Goal: Task Accomplishment & Management: Manage account settings

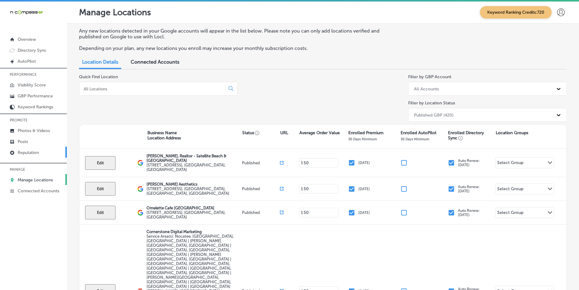
click at [25, 151] on p "Reputation" at bounding box center [28, 152] width 21 height 5
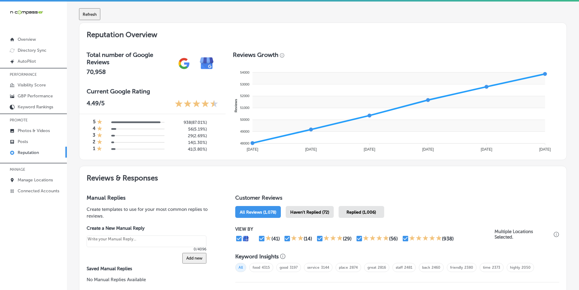
scroll to position [183, 0]
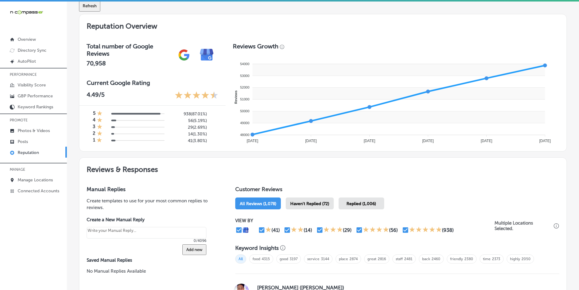
click at [289, 203] on span "Haven't Replied (72)" at bounding box center [309, 203] width 39 height 5
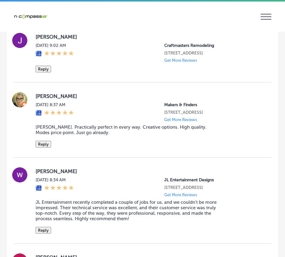
scroll to position [1186, 0]
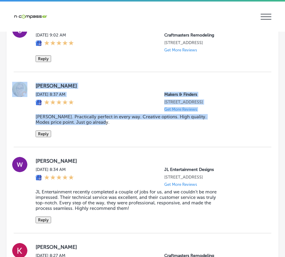
drag, startPoint x: 30, startPoint y: 93, endPoint x: 144, endPoint y: 148, distance: 126.4
click at [144, 147] on div "[PERSON_NAME] [DATE] 8:37 AM Makers & Finders [STREET_ADDRESS] Get More Reviews…" at bounding box center [143, 109] width 258 height 75
click at [43, 137] on button "Reply" at bounding box center [44, 133] width 16 height 7
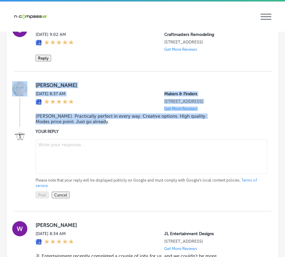
scroll to position [1186, 0]
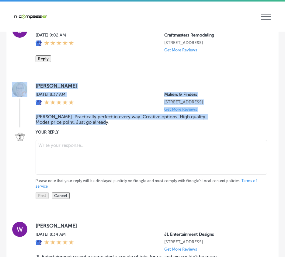
type textarea "x"
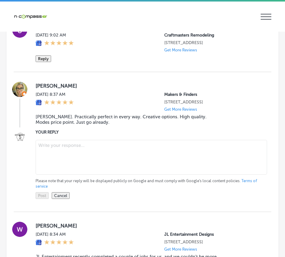
click at [59, 164] on textarea at bounding box center [151, 157] width 231 height 35
paste textarea "Thank you, [PERSON_NAME], for the amazing review! We’re so happy to hear you en…"
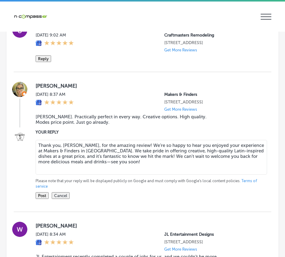
type textarea "Thank you, [PERSON_NAME], for the amazing review! We’re so happy to hear you en…"
click at [40, 199] on button "Post" at bounding box center [42, 195] width 13 height 7
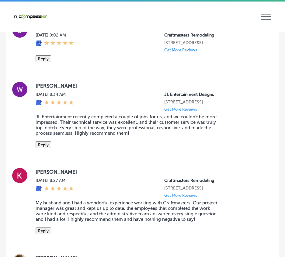
click at [23, 138] on div at bounding box center [20, 115] width 12 height 66
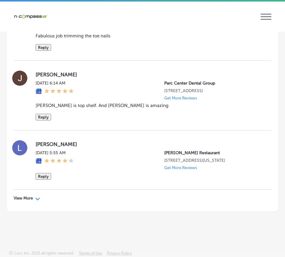
scroll to position [2110, 0]
click at [36, 198] on icon "Path Created with Sketch." at bounding box center [37, 199] width 5 height 3
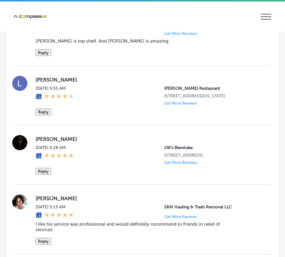
type textarea "x"
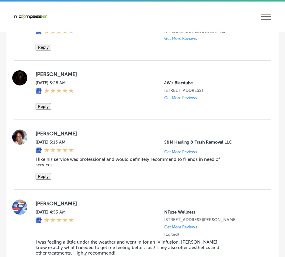
scroll to position [2202, 0]
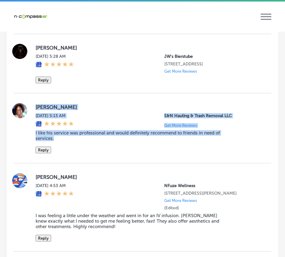
drag, startPoint x: 36, startPoint y: 170, endPoint x: 110, endPoint y: 207, distance: 82.3
click at [110, 153] on div "[PERSON_NAME] [DATE] 5:13 AM S&N Hauling & Trash Removal LLC Get More Reviews I…" at bounding box center [149, 128] width 226 height 50
copy div "[PERSON_NAME] [DATE] 5:13 AM S&N Hauling & Trash Removal LLC Get More Reviews I…"
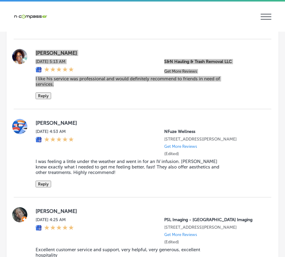
scroll to position [2262, 0]
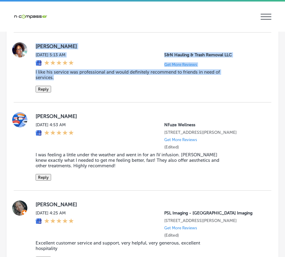
click at [43, 92] on button "Reply" at bounding box center [44, 89] width 16 height 7
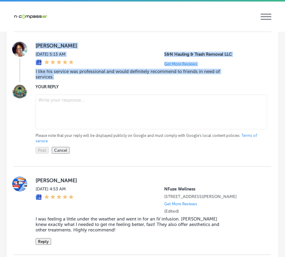
scroll to position [2262, 0]
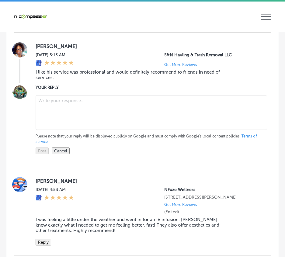
click at [69, 130] on textarea at bounding box center [151, 112] width 231 height 35
paste textarea "Thank you, [PERSON_NAME], for your kind words! We're so glad to hear that you h…"
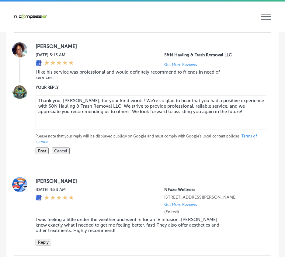
type textarea "Thank you, [PERSON_NAME], for your kind words! We're so glad to hear that you h…"
click at [42, 154] on button "Post" at bounding box center [42, 151] width 13 height 7
type textarea "x"
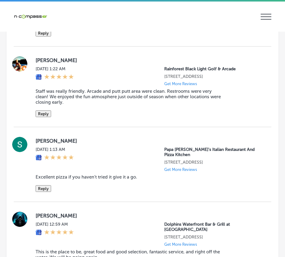
scroll to position [3174, 0]
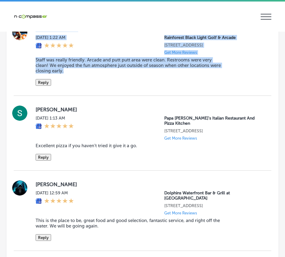
drag, startPoint x: 32, startPoint y: 118, endPoint x: 104, endPoint y: 167, distance: 86.9
click at [105, 86] on div "[PERSON_NAME] [DATE] 1:22 AM Rainforest [GEOGRAPHIC_DATA] 11394 US-[GEOGRAPHIC_…" at bounding box center [143, 55] width 258 height 61
copy div "[PERSON_NAME] [DATE] 1:22 AM Rainforest [GEOGRAPHIC_DATA] 11394 US-[GEOGRAPHIC_…"
click at [42, 86] on button "Reply" at bounding box center [44, 82] width 16 height 7
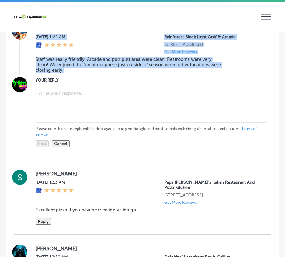
scroll to position [3174, 0]
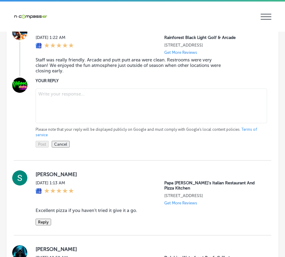
click at [49, 123] on textarea at bounding box center [151, 106] width 231 height 35
paste textarea "Thank you, [PERSON_NAME], for the wonderful review! We’re so glad to hear you e…"
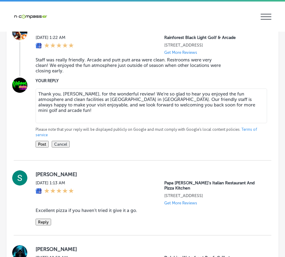
type textarea "Thank you, [PERSON_NAME], for the wonderful review! We’re so glad to hear you e…"
click at [43, 148] on button "Post" at bounding box center [42, 144] width 13 height 7
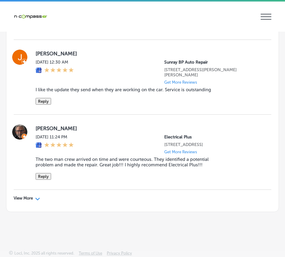
scroll to position [3456, 0]
click at [37, 198] on icon "Path Created with Sketch." at bounding box center [37, 199] width 5 height 3
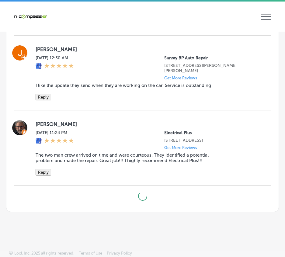
type textarea "x"
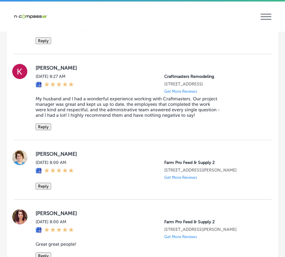
scroll to position [1238, 0]
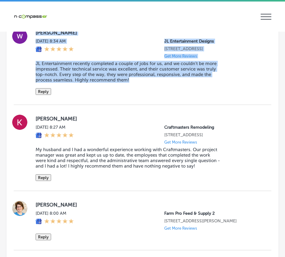
drag, startPoint x: 34, startPoint y: 42, endPoint x: 145, endPoint y: 98, distance: 124.1
click at [148, 95] on div "[PERSON_NAME][DATE] 8:34 AM JL Entertainment Designs [STREET_ADDRESS] Get More …" at bounding box center [143, 62] width 258 height 66
copy div "[PERSON_NAME][DATE] 8:34 AM JL Entertainment Designs [STREET_ADDRESS] Get More …"
click at [43, 95] on button "Reply" at bounding box center [44, 91] width 16 height 7
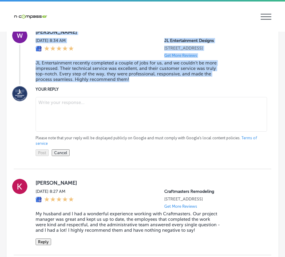
scroll to position [1237, 0]
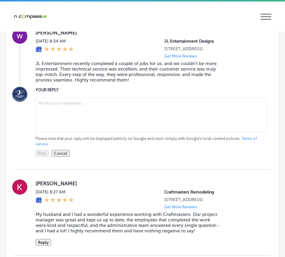
click at [49, 119] on textarea at bounding box center [151, 115] width 231 height 35
paste textarea "Thank you, [PERSON_NAME], for your kind words! We're so glad to hear that you w…"
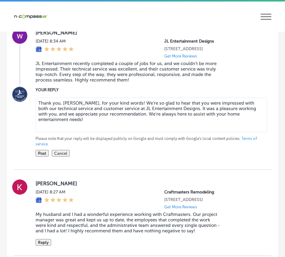
click at [91, 116] on textarea "Thank you, [PERSON_NAME], for your kind words! We're so glad to hear that you w…" at bounding box center [151, 115] width 231 height 35
type textarea "Thank you, [PERSON_NAME], for your kind words! We're so glad to hear that you w…"
click at [40, 157] on button "Post" at bounding box center [42, 153] width 13 height 7
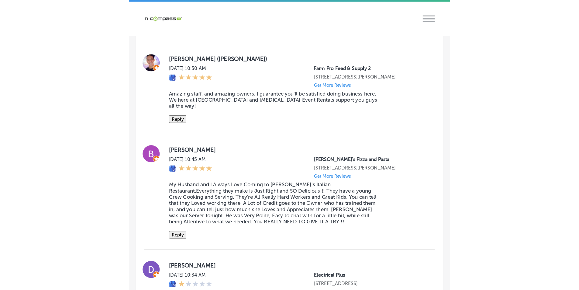
scroll to position [749, 0]
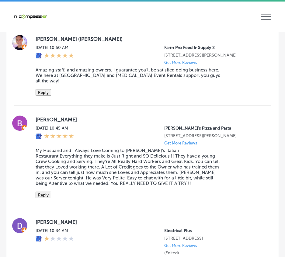
type textarea "x"
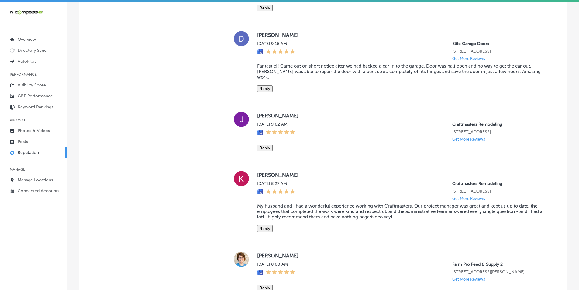
scroll to position [743, 0]
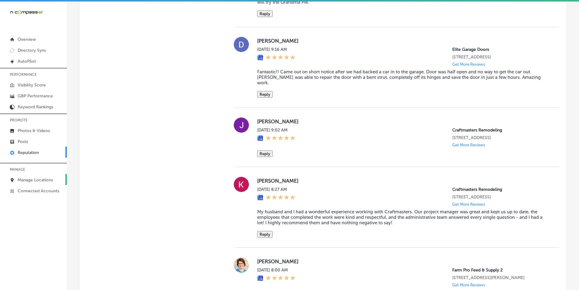
click at [28, 180] on p "Manage Locations" at bounding box center [35, 179] width 35 height 5
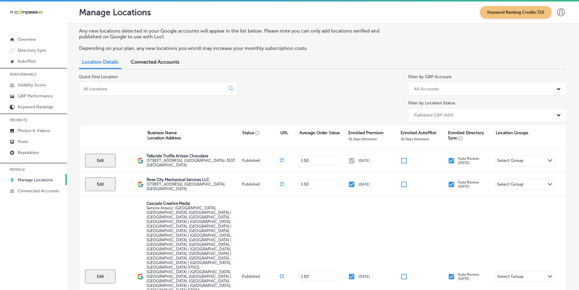
click at [167, 90] on input at bounding box center [153, 88] width 141 height 5
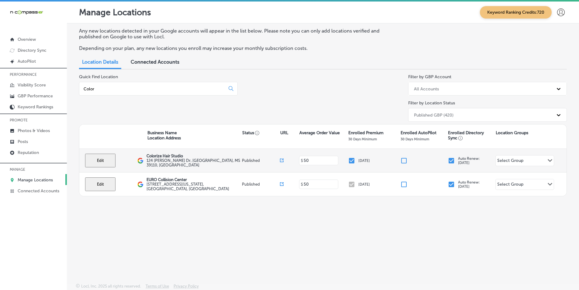
type input "Color"
click at [107, 159] on button "Edit" at bounding box center [100, 161] width 30 height 14
select select "US"
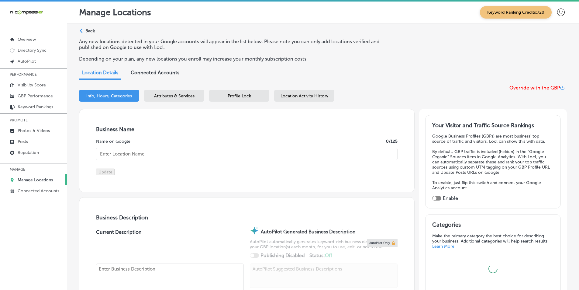
type input "Colorize Hair Studio"
checkbox input "true"
type input "124 [PERSON_NAME] Dr"
type input "Gluckstadt"
type input "39110"
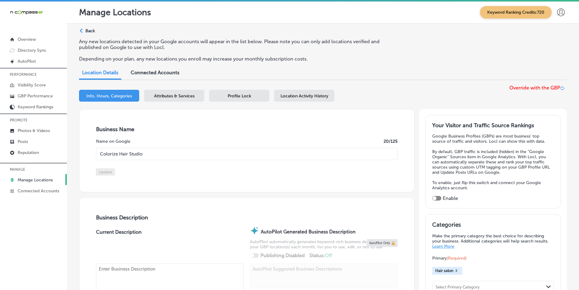
type input "US"
type input "[URL][DOMAIN_NAME]"
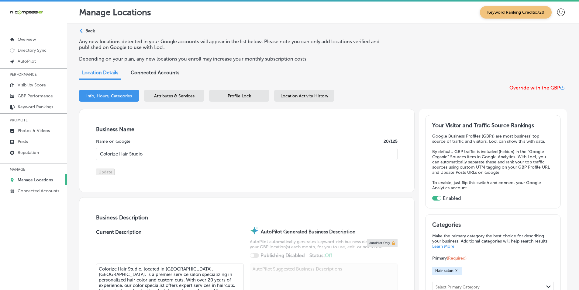
type textarea "Colorize Hair Studio, located in [GEOGRAPHIC_DATA], [GEOGRAPHIC_DATA], is a pre…"
type input "[PHONE_NUMBER]"
click at [37, 93] on link "GBP Performance" at bounding box center [33, 95] width 67 height 11
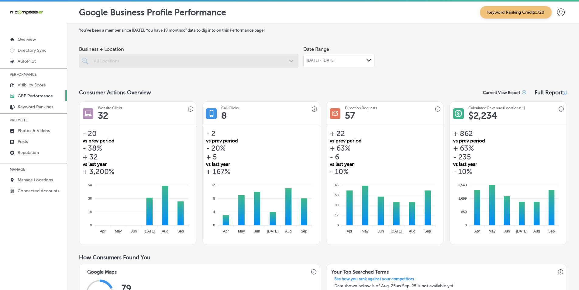
click at [123, 59] on div at bounding box center [189, 61] width 220 height 14
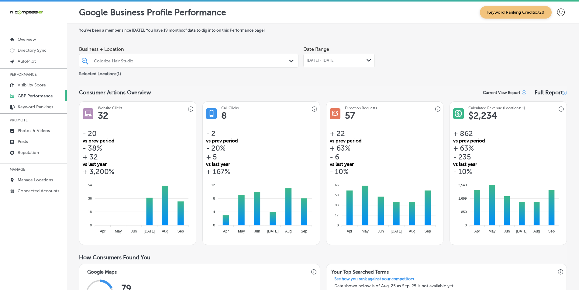
click at [289, 60] on icon "Path Created with Sketch." at bounding box center [291, 61] width 5 height 3
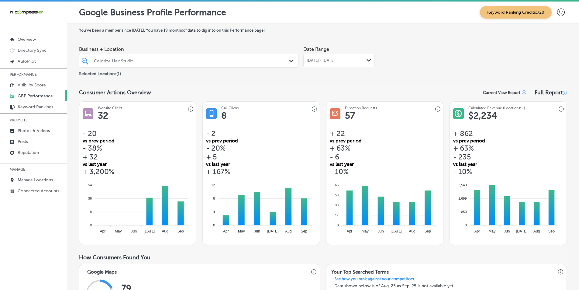
click at [289, 60] on icon "Path Created with Sketch." at bounding box center [369, 60] width 5 height 3
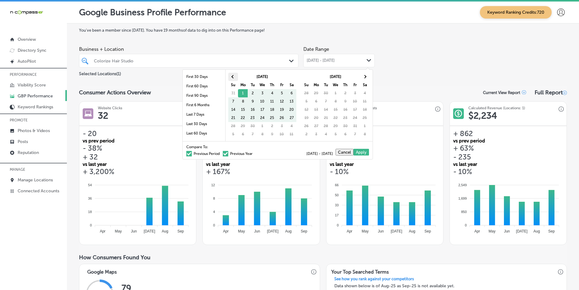
click at [234, 77] on span at bounding box center [232, 76] width 3 height 3
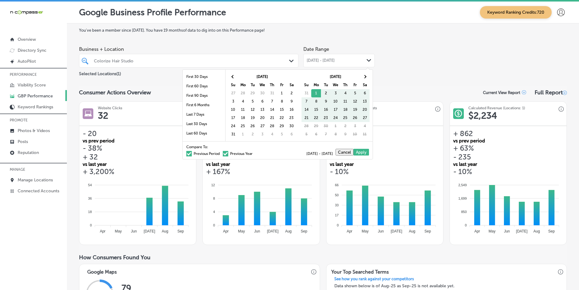
click at [234, 77] on span at bounding box center [232, 76] width 3 height 3
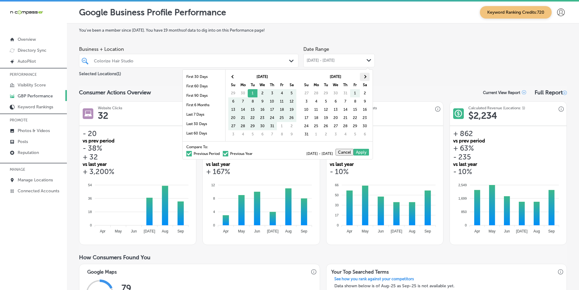
click at [289, 78] on th at bounding box center [365, 77] width 10 height 8
click at [289, 50] on div "Business + Location Colorize Hair Studio Path Created with Sketch. Selected Loc…" at bounding box center [323, 60] width 488 height 34
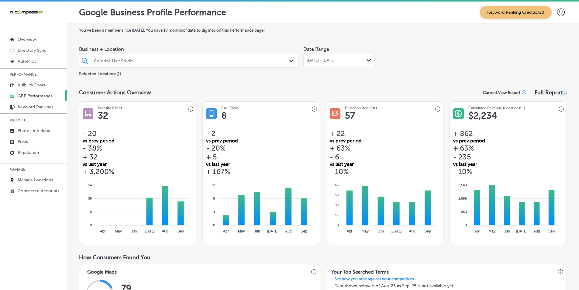
click at [289, 61] on polygon at bounding box center [369, 60] width 5 height 3
click at [38, 180] on p "Manage Locations" at bounding box center [35, 179] width 35 height 5
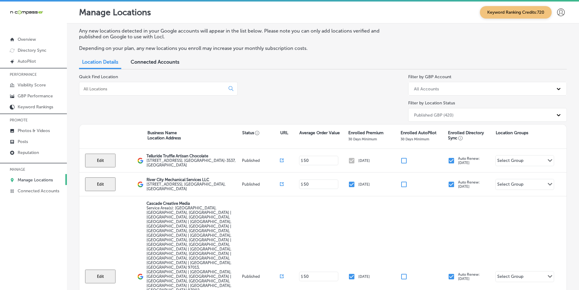
click at [124, 85] on div at bounding box center [158, 89] width 159 height 14
click at [95, 88] on input at bounding box center [153, 88] width 141 height 5
click at [94, 88] on input at bounding box center [153, 88] width 141 height 5
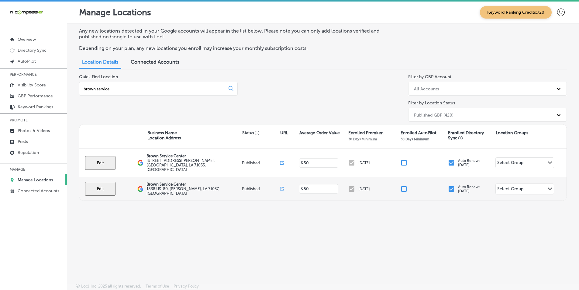
type input "brown service"
click at [100, 182] on button "Edit" at bounding box center [100, 189] width 30 height 14
select select "US"
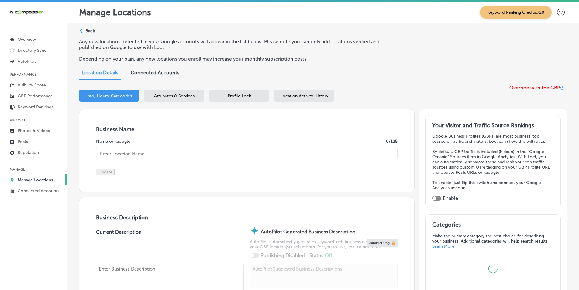
checkbox input "true"
type input "Brown Service Center"
type input "1838 US-80"
type input "[PERSON_NAME]"
type input "71037"
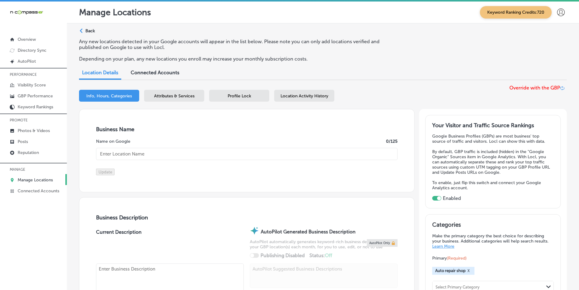
type input "US"
type input "[URL][DOMAIN_NAME]"
type input "[PHONE_NUMBER]"
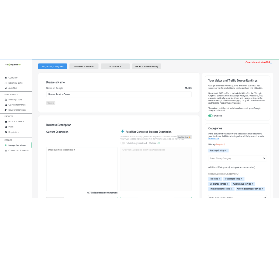
scroll to position [61, 0]
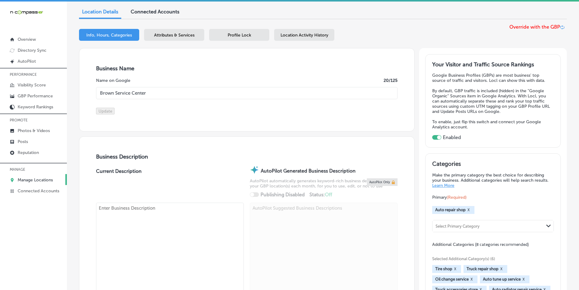
select select "US"
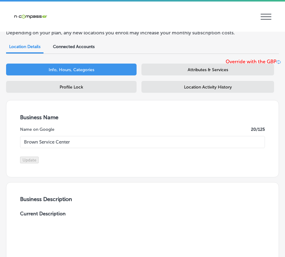
type input "1838 US-80"
type input "[PERSON_NAME]"
type input "71037"
type input "US"
type input "[URL][DOMAIN_NAME]"
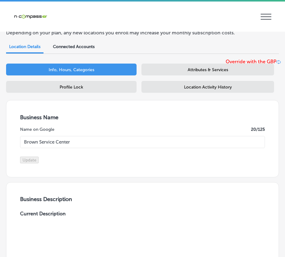
checkbox input "true"
type input "[PHONE_NUMBER]"
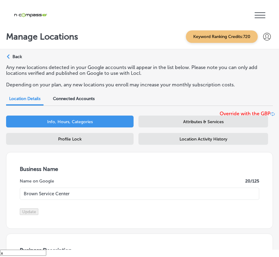
scroll to position [0, 0]
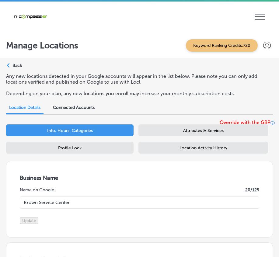
click at [199, 129] on span "Attributes & Services" at bounding box center [203, 130] width 40 height 5
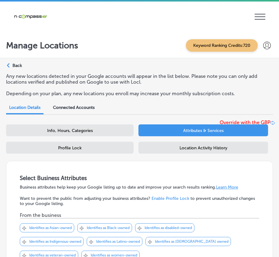
click at [87, 132] on span "Info, Hours, Categories" at bounding box center [70, 130] width 46 height 5
select select "US"
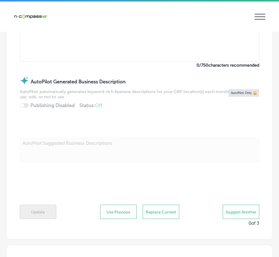
scroll to position [365, 0]
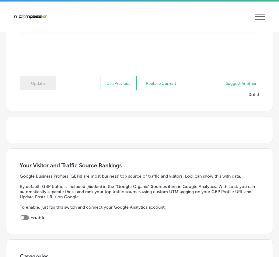
type input "Brown Service Center"
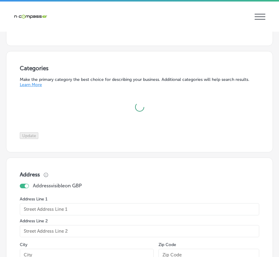
scroll to position [915, 0]
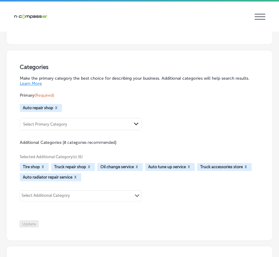
checkbox input "true"
type input "[URL][DOMAIN_NAME]"
type input "1838 US-80"
type input "[PERSON_NAME]"
type input "71037"
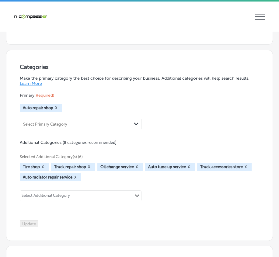
type input "US"
type input "[PHONE_NUMBER]"
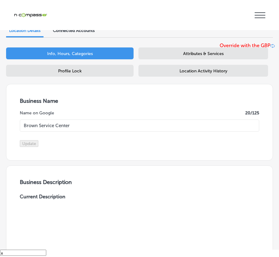
scroll to position [0, 0]
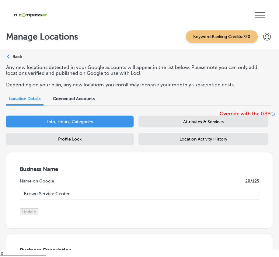
click at [170, 121] on div "Attributes & Services" at bounding box center [203, 122] width 130 height 12
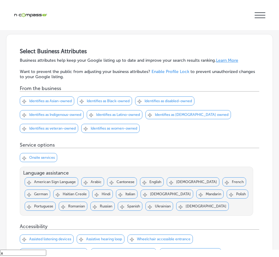
scroll to position [132, 0]
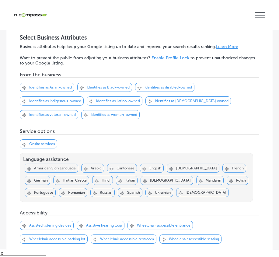
click at [96, 113] on p "Identifies as women-owned" at bounding box center [114, 115] width 47 height 4
click at [95, 113] on p "Identifies as women-owned" at bounding box center [114, 115] width 47 height 4
click at [94, 115] on p "Identifies as women-owned" at bounding box center [114, 115] width 47 height 4
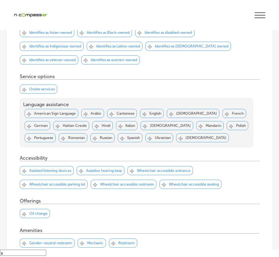
scroll to position [193, 0]
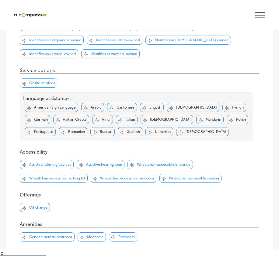
click at [159, 165] on p "Wheelchair accessible entrance" at bounding box center [164, 164] width 54 height 4
click at [134, 177] on p "Wheelchair accessible restroom" at bounding box center [127, 178] width 54 height 4
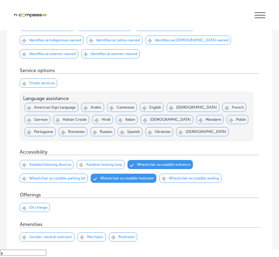
click at [65, 179] on p "Wheelchair accessible parking lot" at bounding box center [57, 178] width 56 height 4
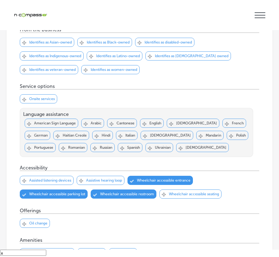
scroll to position [162, 0]
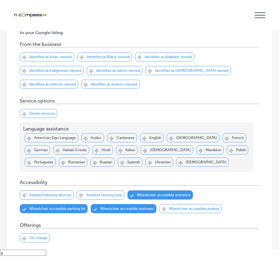
click at [101, 82] on p "Identifies as women-owned" at bounding box center [114, 84] width 47 height 4
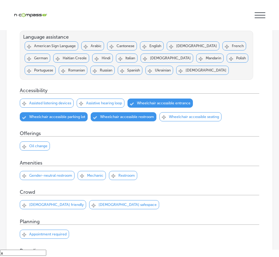
scroll to position [284, 0]
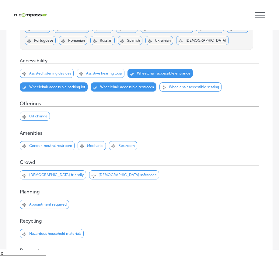
click at [55, 144] on p "Gender-neutral restroom" at bounding box center [50, 146] width 43 height 4
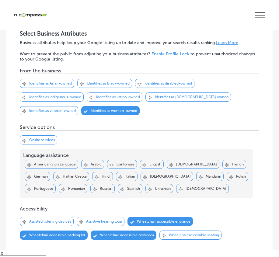
scroll to position [101, 0]
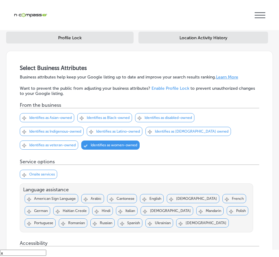
drag, startPoint x: 116, startPoint y: 144, endPoint x: 151, endPoint y: 127, distance: 38.0
click at [116, 143] on p "Identifies as women-owned" at bounding box center [114, 145] width 47 height 4
click at [96, 143] on p "Identifies as women-owned" at bounding box center [114, 145] width 47 height 4
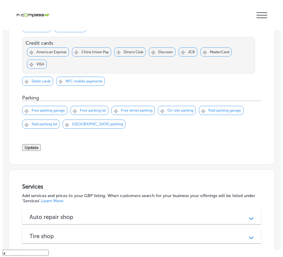
scroll to position [527, 0]
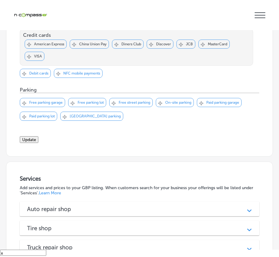
click at [38, 140] on button "Update" at bounding box center [29, 139] width 19 height 7
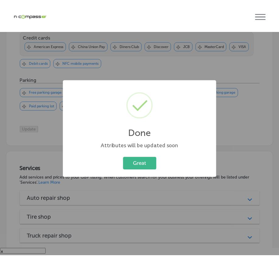
scroll to position [529, 0]
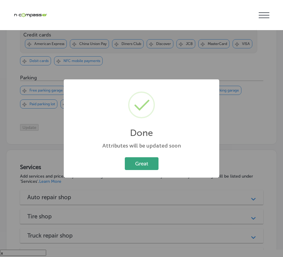
click at [149, 164] on button "Great" at bounding box center [142, 163] width 34 height 12
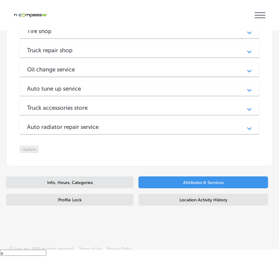
scroll to position [740, 0]
